Goal: Information Seeking & Learning: Learn about a topic

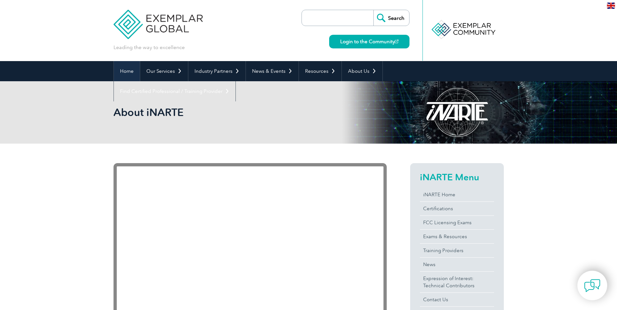
click at [132, 71] on link "Home" at bounding box center [127, 71] width 26 height 20
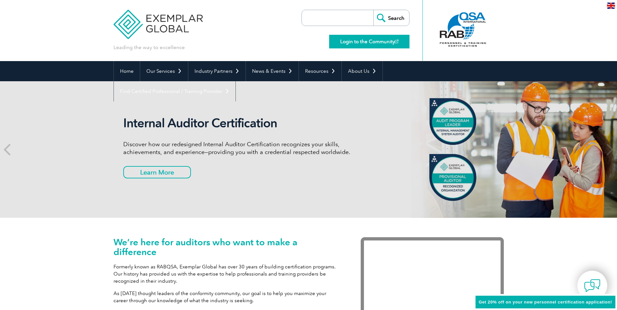
click at [363, 45] on link "Login to the Community" at bounding box center [369, 42] width 80 height 14
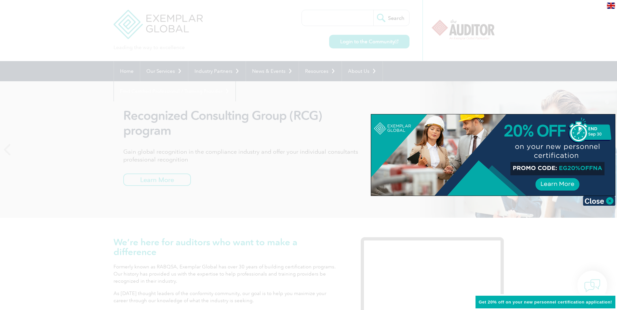
click at [211, 32] on div at bounding box center [308, 155] width 617 height 310
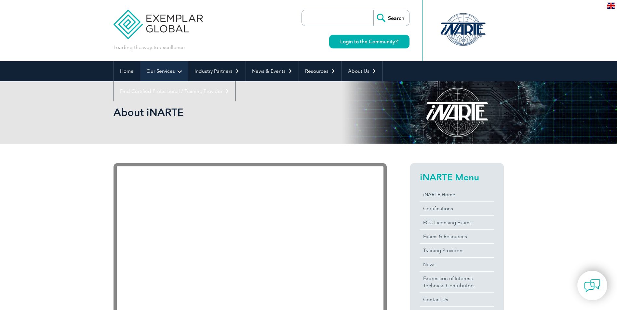
click at [162, 74] on link "Our Services" at bounding box center [164, 71] width 48 height 20
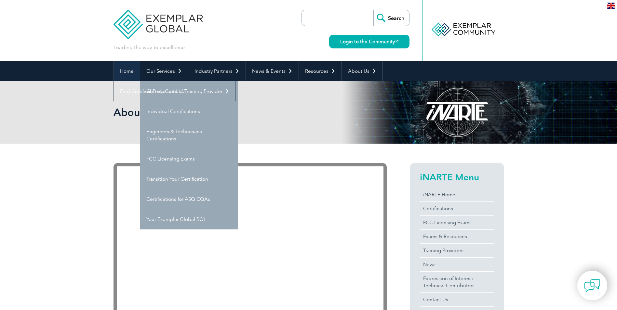
click at [122, 74] on link "Home" at bounding box center [127, 71] width 26 height 20
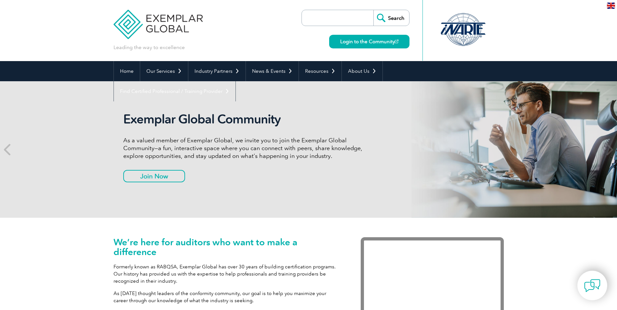
click at [461, 31] on div at bounding box center [463, 30] width 65 height 36
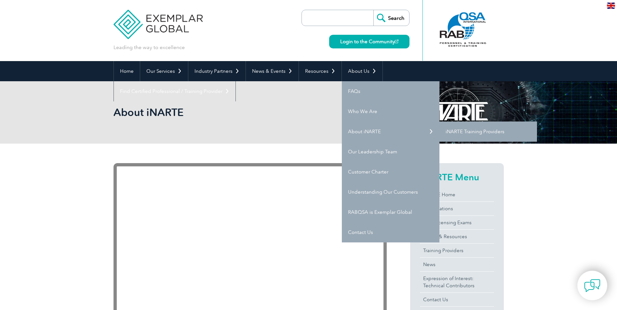
click at [462, 131] on link "iNARTE Training Providers" at bounding box center [489, 132] width 98 height 20
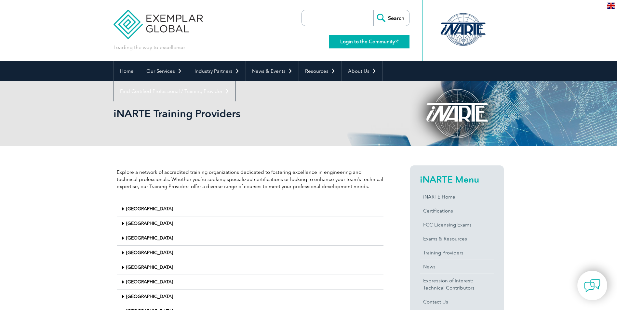
click at [373, 41] on link "Login to the Community" at bounding box center [369, 42] width 80 height 14
click at [158, 35] on img at bounding box center [158, 19] width 89 height 39
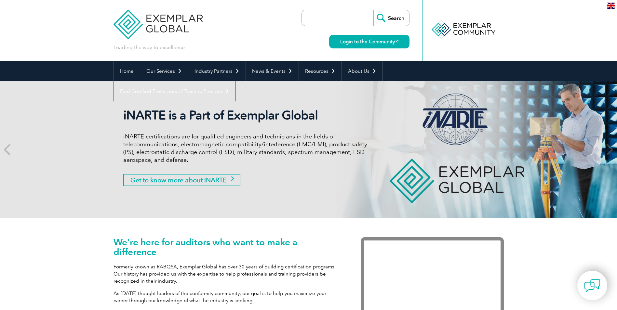
click at [177, 180] on link "Get to know more about iNARTE" at bounding box center [181, 180] width 117 height 12
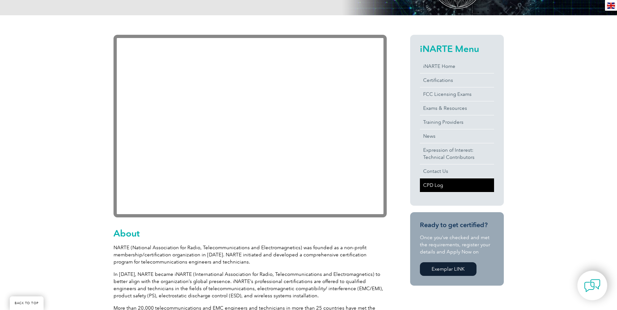
scroll to position [130, 0]
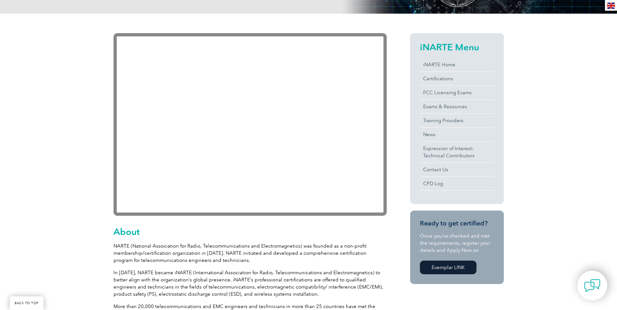
click at [464, 270] on link "Exemplar LINK" at bounding box center [448, 268] width 57 height 14
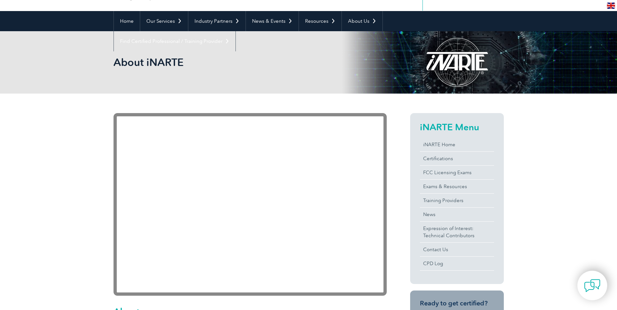
scroll to position [0, 0]
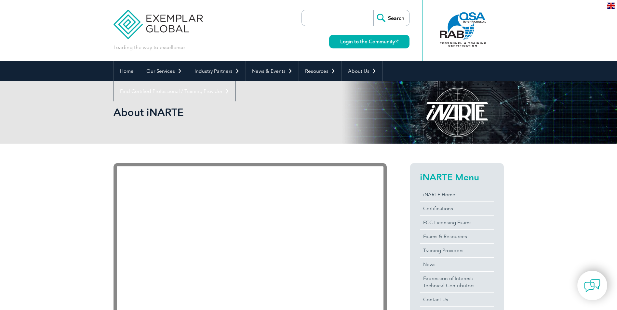
drag, startPoint x: 349, startPoint y: 18, endPoint x: 349, endPoint y: 23, distance: 4.6
click at [349, 20] on input "search" at bounding box center [339, 18] width 68 height 16
type input "ESD"
click at [374, 10] on input "Search" at bounding box center [392, 18] width 36 height 16
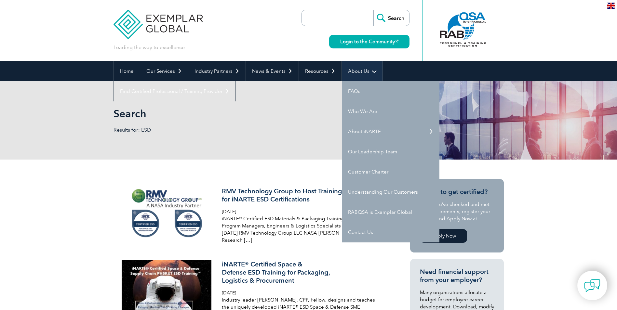
click at [361, 68] on link "About Us" at bounding box center [362, 71] width 41 height 20
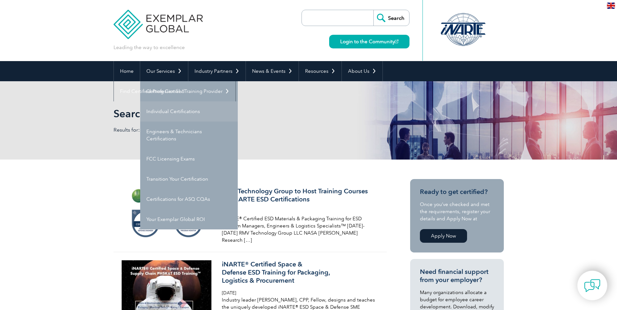
click at [172, 112] on link "Individual Certifications" at bounding box center [189, 112] width 98 height 20
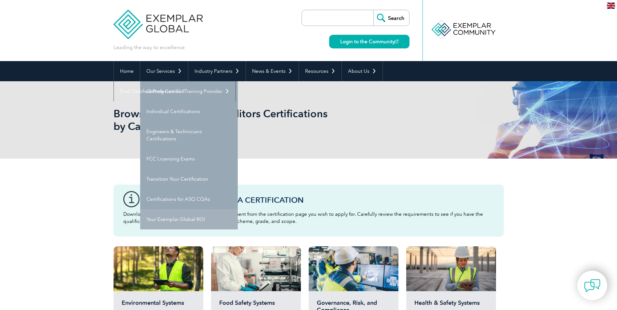
click at [195, 213] on link "Your Exemplar Global ROI" at bounding box center [189, 220] width 98 height 20
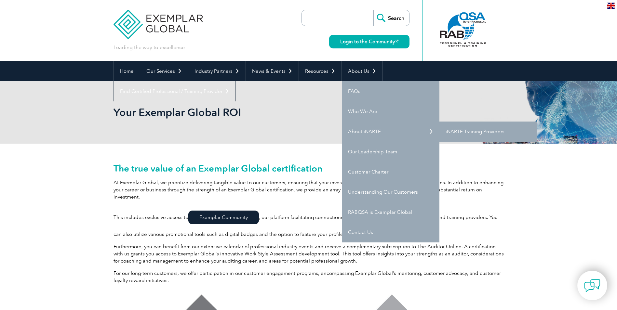
click at [460, 133] on link "iNARTE Training Providers" at bounding box center [489, 132] width 98 height 20
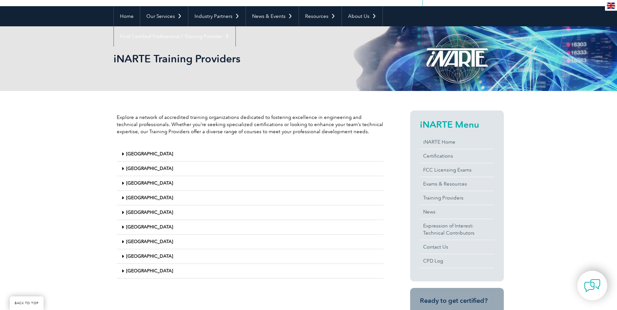
scroll to position [65, 0]
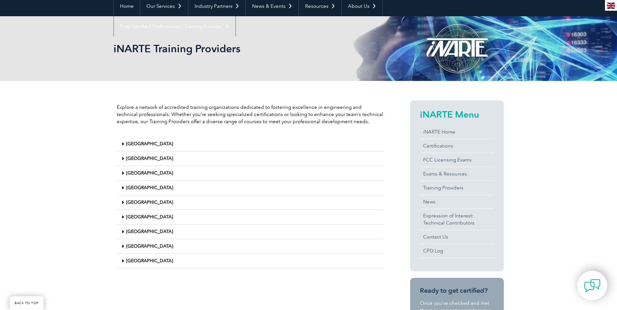
click at [137, 188] on link "[GEOGRAPHIC_DATA]" at bounding box center [149, 188] width 47 height 6
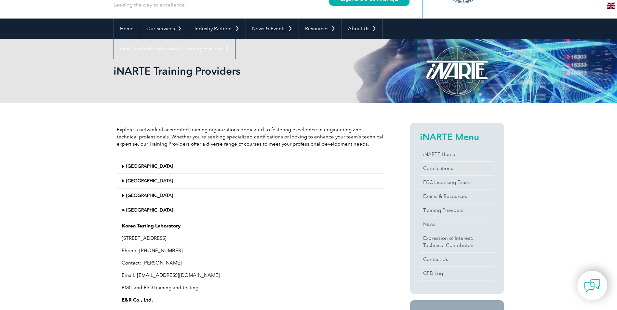
scroll to position [0, 0]
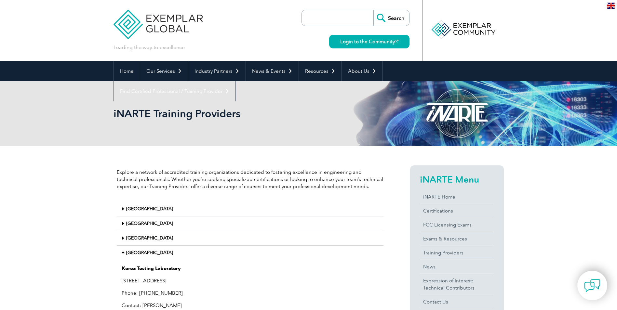
click at [607, 6] on img at bounding box center [611, 6] width 8 height 6
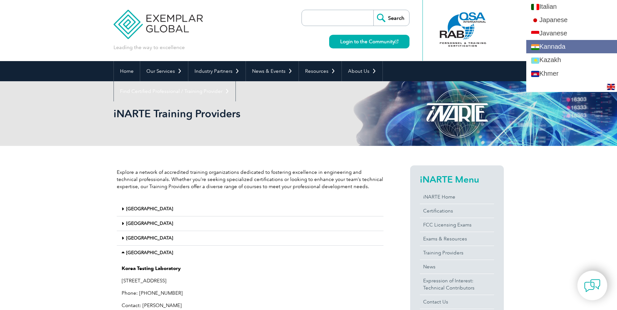
scroll to position [586, 0]
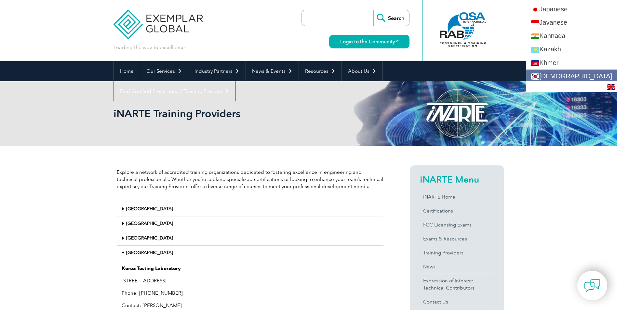
click at [581, 75] on link "[DEMOGRAPHIC_DATA]" at bounding box center [571, 76] width 91 height 13
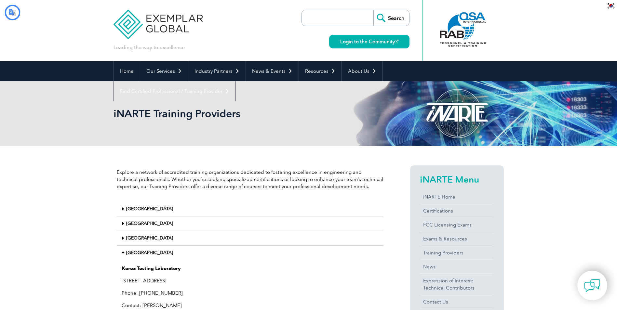
scroll to position [0, 0]
type input "찾다"
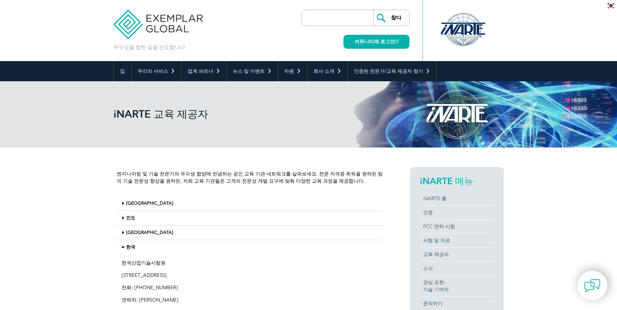
click at [139, 19] on img at bounding box center [158, 19] width 89 height 39
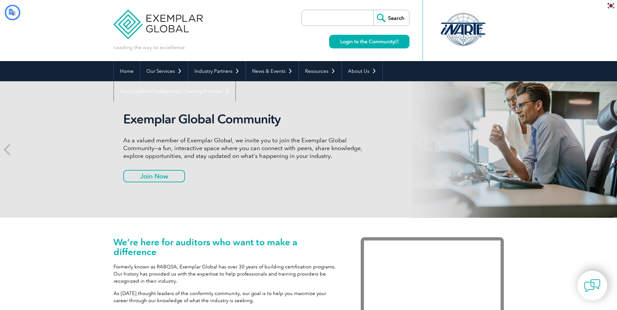
type input "찾다"
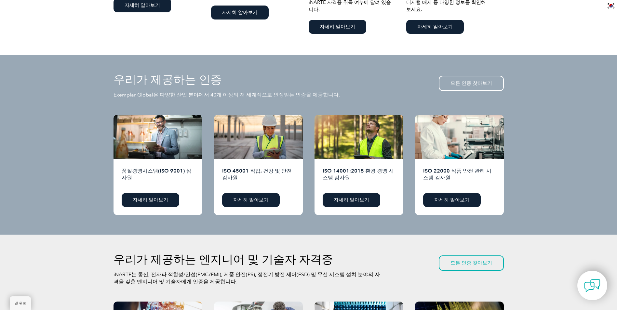
scroll to position [553, 0]
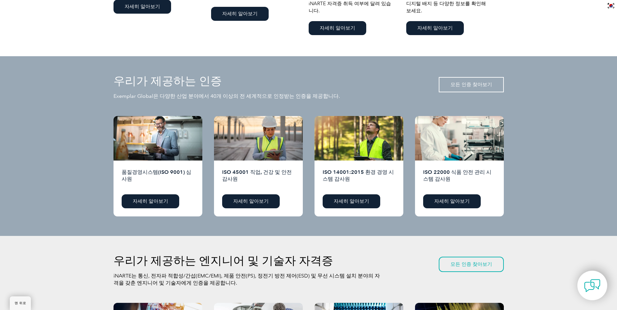
click at [470, 82] on font "모든 인증 찾아보기" at bounding box center [472, 85] width 42 height 6
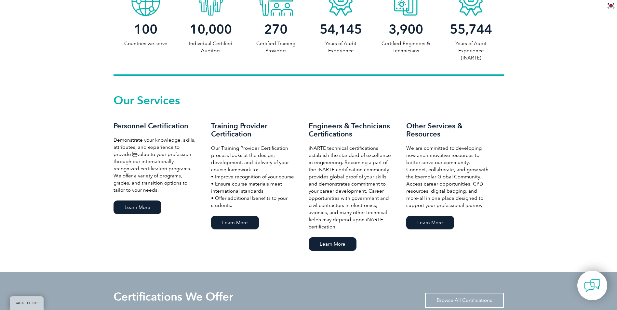
scroll to position [354, 0]
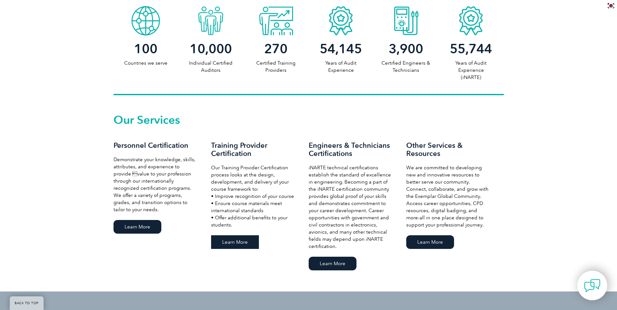
click at [250, 239] on link "Learn More" at bounding box center [235, 243] width 48 height 14
click at [330, 266] on link "Learn More" at bounding box center [333, 264] width 48 height 14
click at [391, 113] on div "Our Services Personnel Certification Demonstrate your knowledge, skills, attrib…" at bounding box center [308, 193] width 617 height 197
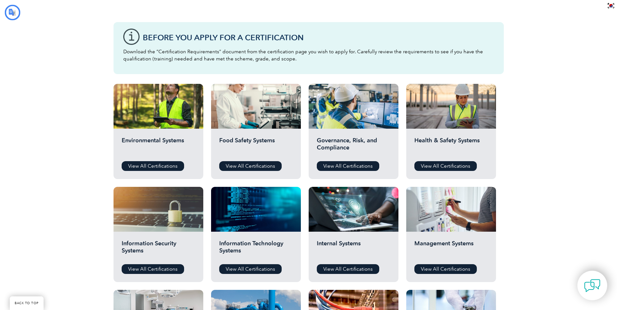
type input "찾다"
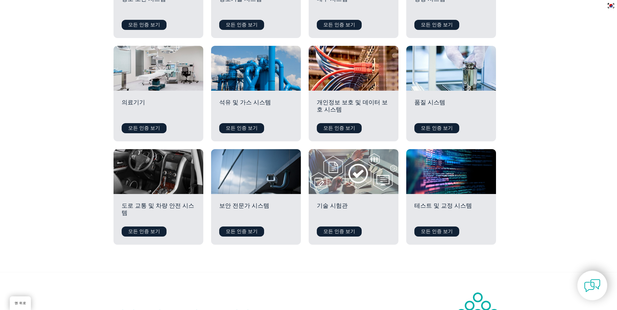
scroll to position [413, 0]
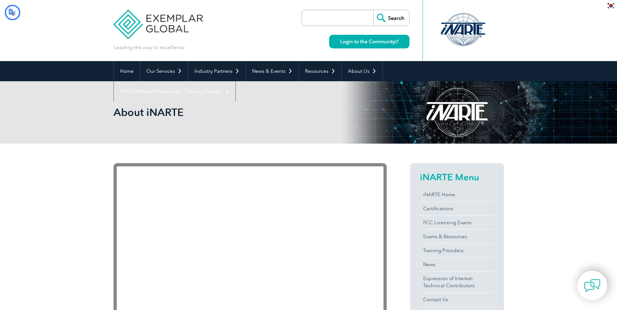
type input "찾다"
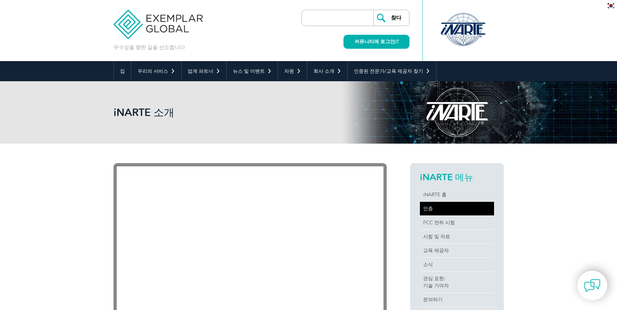
click at [429, 211] on font "인증" at bounding box center [428, 209] width 10 height 6
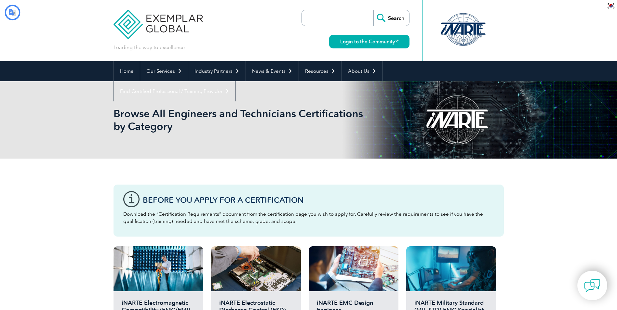
type input "찾다"
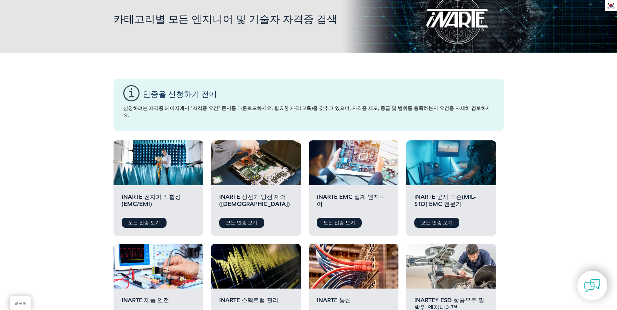
scroll to position [130, 0]
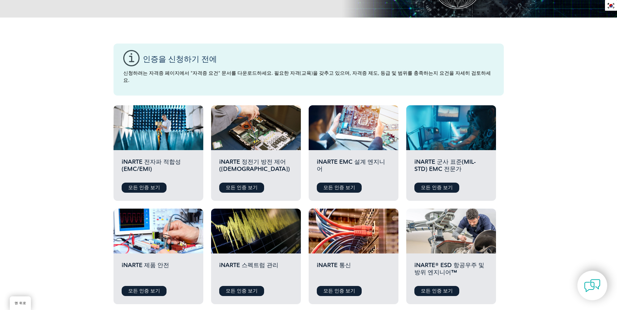
click at [260, 160] on h2 "iNARTE 정전기 방전 제어([DEMOGRAPHIC_DATA])" at bounding box center [256, 168] width 74 height 20
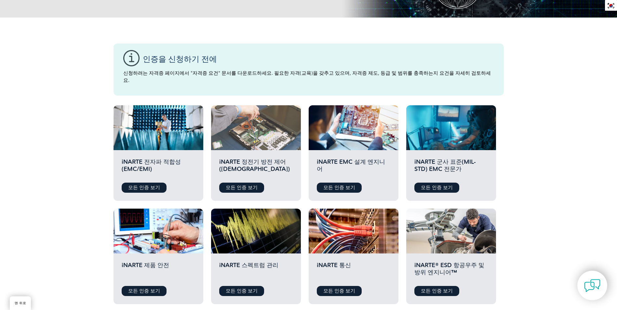
click at [260, 136] on div at bounding box center [256, 127] width 90 height 45
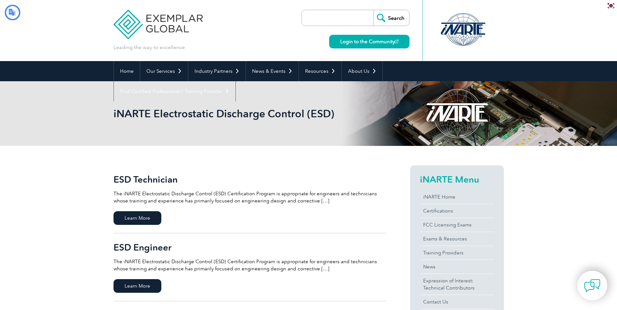
type input "찾다"
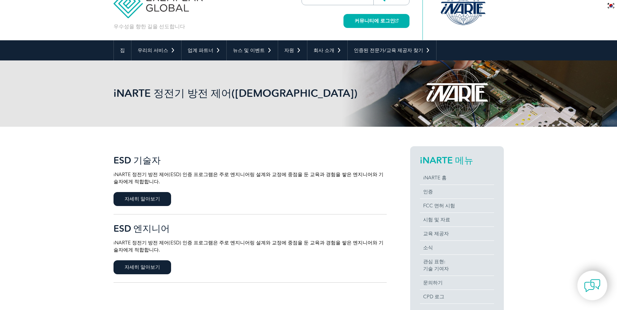
scroll to position [33, 0]
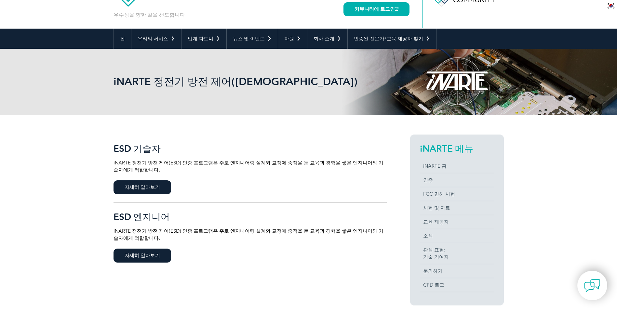
click at [138, 148] on font "ESD 기술자" at bounding box center [137, 148] width 47 height 11
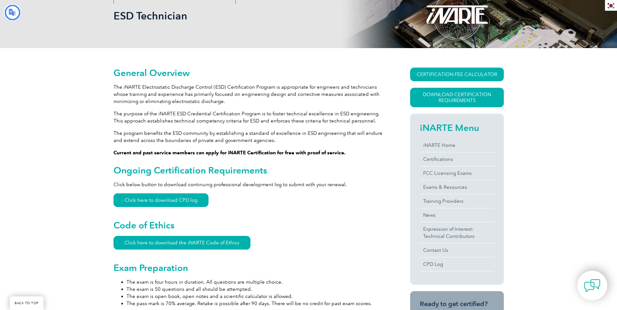
type input "찾다"
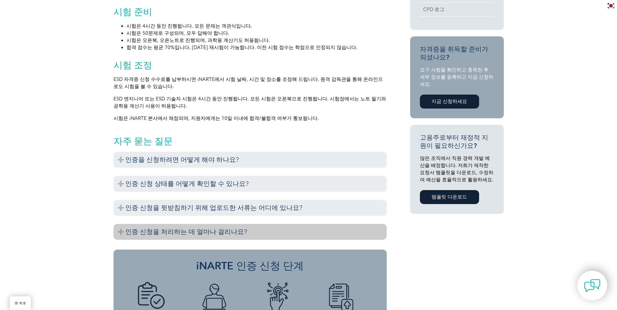
scroll to position [351, 0]
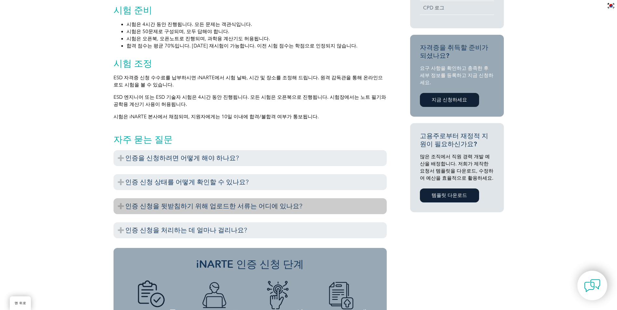
click at [286, 209] on font "인증 신청을 뒷받침하기 위해 업로드한 서류는 어디에 있나요?" at bounding box center [213, 206] width 177 height 8
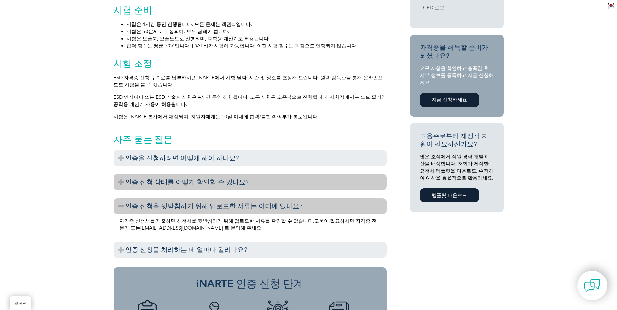
click at [240, 185] on h3 "인증 신청 상태를 어떻게 확인할 수 있나요?" at bounding box center [250, 182] width 273 height 16
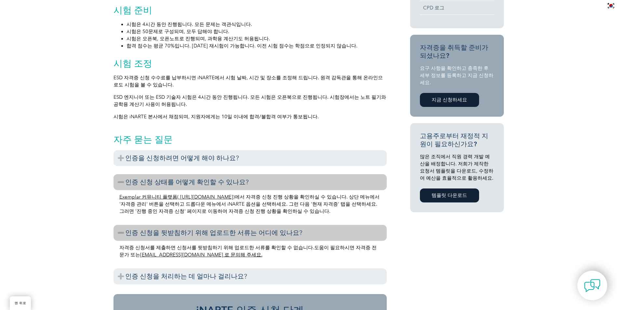
click at [233, 199] on font "Exemplar 커뮤니티 플랫폼( [URL][DOMAIN_NAME]" at bounding box center [176, 197] width 114 height 6
click at [67, 169] on div "일반 개요 iNARTE 정전기 방전 제어(ESD) 인증 프로그램은 주로 엔지니어링 설계와 정전기 방전을 최소화하거나 없애는 것과 관련된 시정 …" at bounding box center [308, 118] width 617 height 642
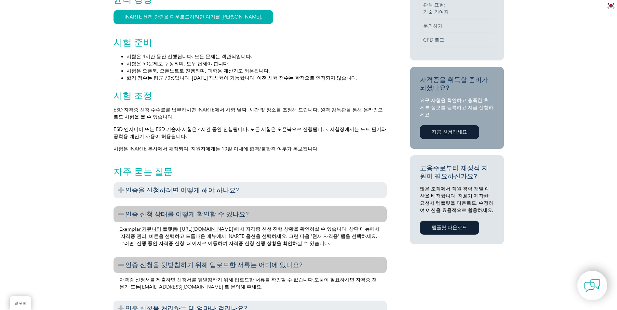
scroll to position [319, 0]
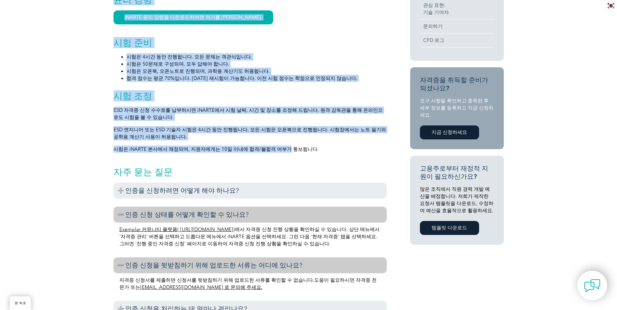
drag, startPoint x: 203, startPoint y: 150, endPoint x: 297, endPoint y: 144, distance: 93.9
click at [297, 144] on div "일반 개요 iNARTE 정전기 방전 제어(ESD) 인증 프로그램은 주로 엔지니어링 설계와 정전기 방전을 최소화하거나 없애는 것과 관련된 시정 …" at bounding box center [308, 150] width 617 height 642
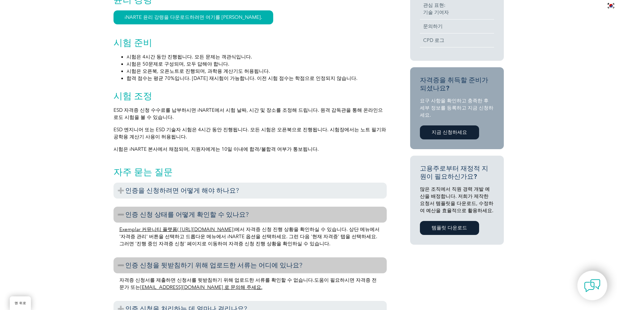
drag, startPoint x: 297, startPoint y: 144, endPoint x: 317, endPoint y: 160, distance: 25.0
click at [317, 160] on div "자주 묻는 질문 인증을 신청하려면 어떻게 해야 하나요? Before you apply for certification, please ensur…" at bounding box center [250, 239] width 273 height 162
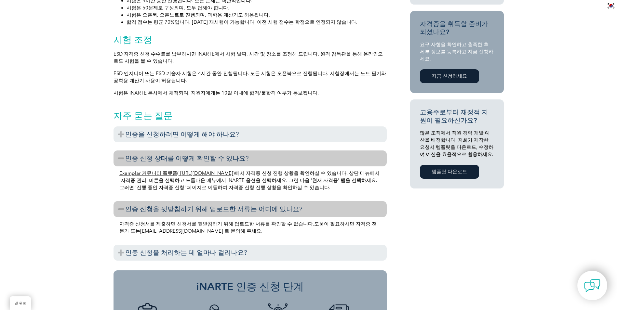
scroll to position [384, 0]
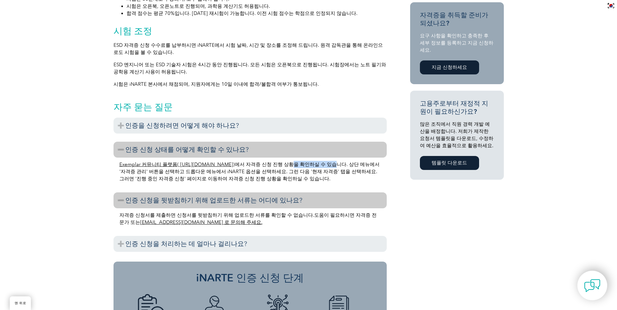
drag, startPoint x: 323, startPoint y: 166, endPoint x: 374, endPoint y: 169, distance: 50.5
click at [374, 169] on font ")에서 자격증 신청 진행 상황을 확인하실 수 있습니다 . 상단 메뉴에서 '자격증 관리' 버튼을 선택하고 드롭다운 메뉴에서 iNARTE 옵션을 …" at bounding box center [249, 172] width 260 height 20
drag, startPoint x: 250, startPoint y: 175, endPoint x: 295, endPoint y: 175, distance: 45.6
click at [295, 175] on font ". 상단 메뉴에서 '자격증 관리' 버튼을 선택하고 드롭다운 메뉴에서 iNARTE 옵션을 선택하세요. 그런 다음 '현재 자격증' 탭을 선택하세요…" at bounding box center [249, 172] width 260 height 20
drag, startPoint x: 295, startPoint y: 175, endPoint x: 336, endPoint y: 182, distance: 41.6
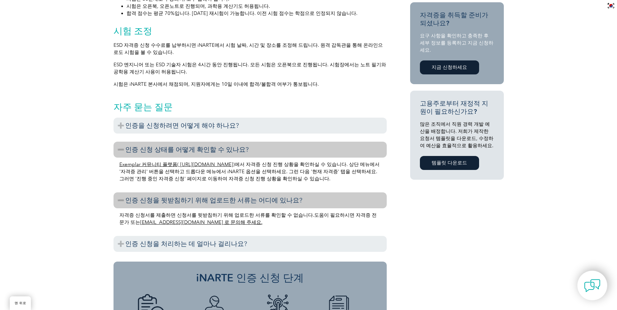
click at [336, 182] on p "Exemplar 커뮤니티 플랫폼( https://community.exemplarglobal.org/ )에서 자격증 신청 진행 상황을 확인하실…" at bounding box center [250, 171] width 262 height 21
click at [69, 150] on div "일반 개요 iNARTE 정전기 방전 제어(ESD) 인증 프로그램은 주로 엔지니어링 설계와 정전기 방전을 최소화하거나 없애는 것과 관련된 시정 …" at bounding box center [308, 85] width 617 height 642
drag, startPoint x: 73, startPoint y: 160, endPoint x: 73, endPoint y: 157, distance: 4.0
click at [73, 160] on div "일반 개요 iNARTE 정전기 방전 제어(ESD) 인증 프로그램은 주로 엔지니어링 설계와 정전기 방전을 최소화하거나 없애는 것과 관련된 시정 …" at bounding box center [308, 85] width 617 height 642
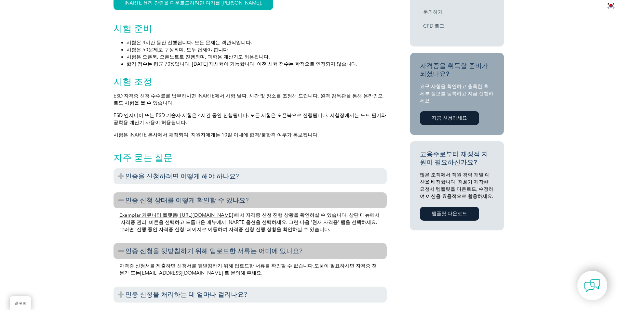
scroll to position [319, 0]
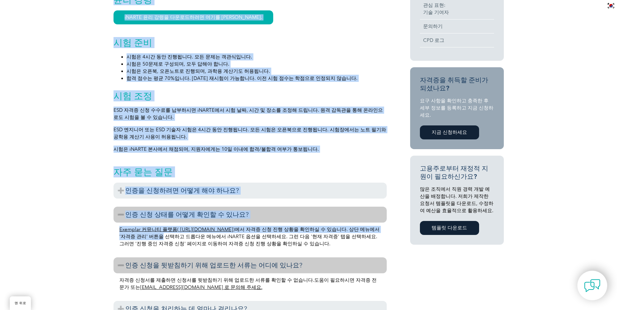
drag, startPoint x: 68, startPoint y: 155, endPoint x: 184, endPoint y: 241, distance: 145.6
click at [184, 241] on div "일반 개요 iNARTE 정전기 방전 제어(ESD) 인증 프로그램은 주로 엔지니어링 설계와 정전기 방전을 최소화하거나 없애는 것과 관련된 시정 …" at bounding box center [308, 150] width 617 height 642
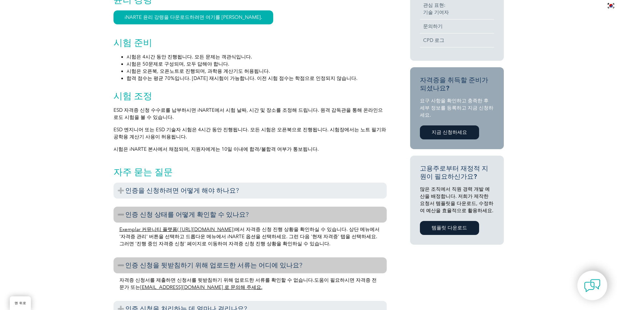
click at [63, 207] on div "일반 개요 iNARTE 정전기 방전 제어(ESD) 인증 프로그램은 주로 엔지니어링 설계와 정전기 방전을 최소화하거나 없애는 것과 관련된 시정 …" at bounding box center [308, 150] width 617 height 642
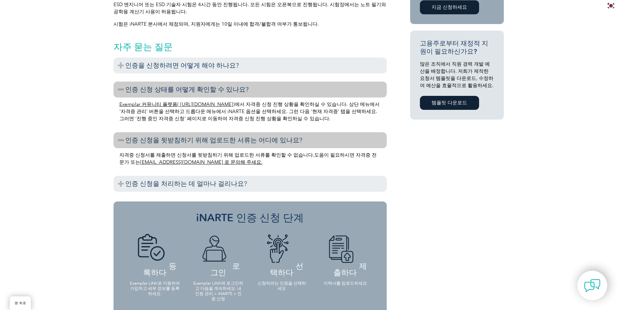
scroll to position [481, 0]
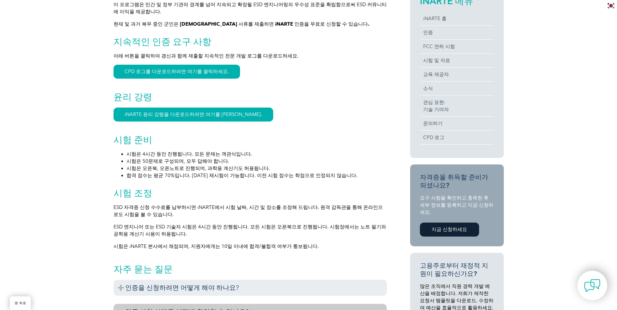
scroll to position [0, 0]
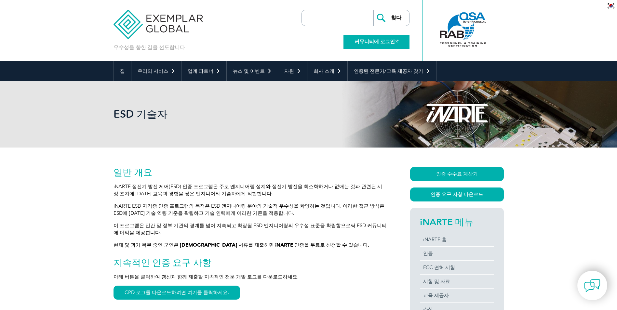
click at [401, 41] on link "커뮤니티에 로그인" at bounding box center [377, 42] width 66 height 14
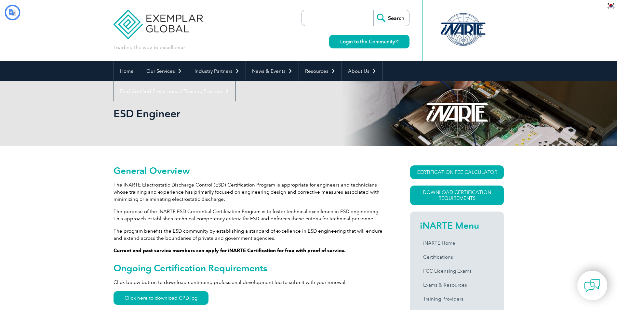
type input "찾다"
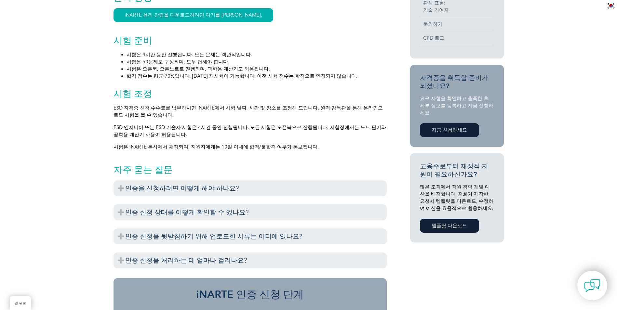
scroll to position [325, 0]
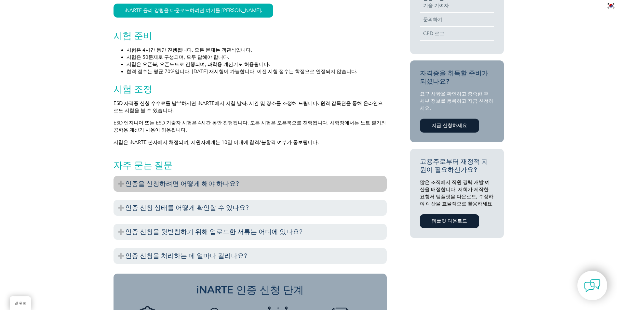
click at [224, 182] on font "인증을 신청하려면 어떻게 해야 하나요?" at bounding box center [182, 184] width 114 height 8
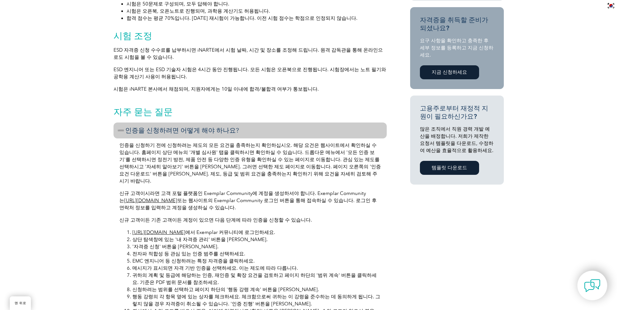
scroll to position [390, 0]
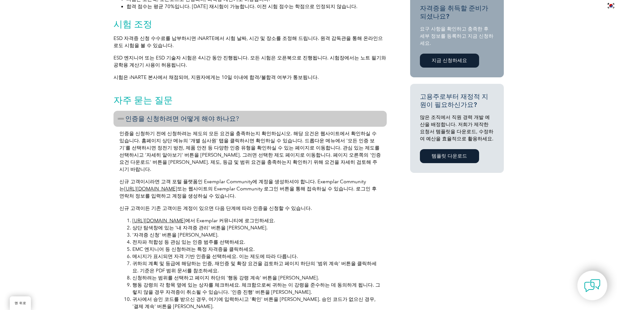
click at [68, 87] on div "일반 개요 iNARTE 정전기 방전 제어(ESD) 인증 프로그램은 주로 엔지니어링 설계와 정전기 방전을 최소화하거나 없애는 것과 관련된 시정 …" at bounding box center [308, 164] width 617 height 815
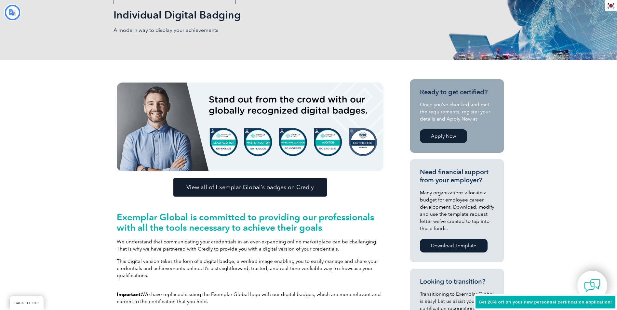
type input "찾다"
